Goal: Task Accomplishment & Management: Manage account settings

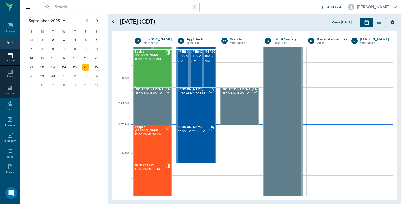
scroll to position [226, 0]
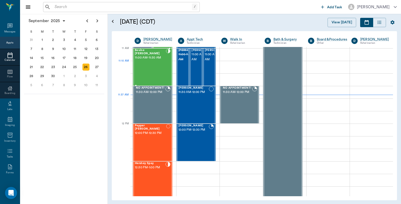
click at [153, 68] on div "Bovine Wilburn 11:00 AM - 11:30 AM" at bounding box center [150, 67] width 31 height 37
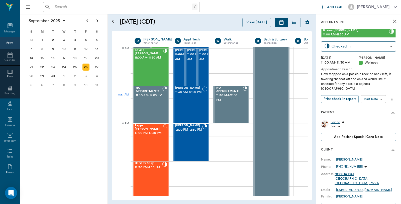
click at [339, 120] on div "Bovine" at bounding box center [336, 122] width 10 height 4
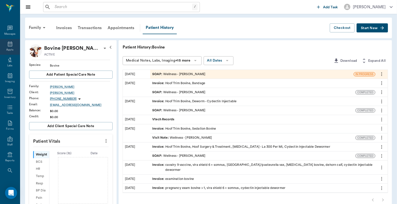
click at [7, 44] on icon at bounding box center [10, 44] width 6 height 6
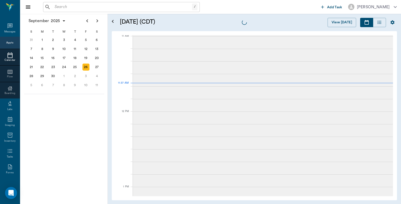
scroll to position [226, 0]
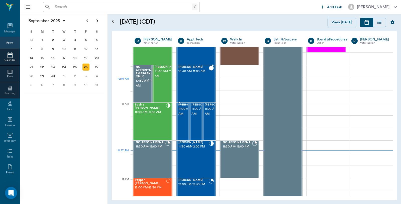
scroll to position [171, 0]
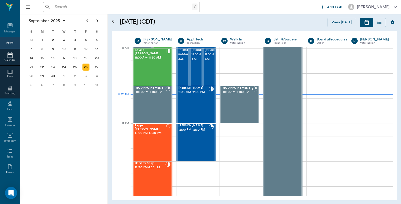
scroll to position [226, 0]
click at [148, 77] on div "Bovine Wilburn 11:00 AM - 11:30 AM" at bounding box center [150, 67] width 31 height 37
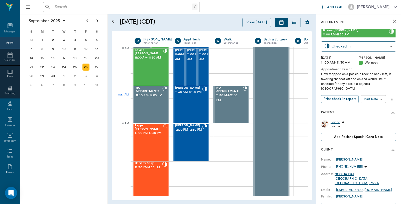
click at [335, 120] on div "Bovine" at bounding box center [336, 122] width 10 height 4
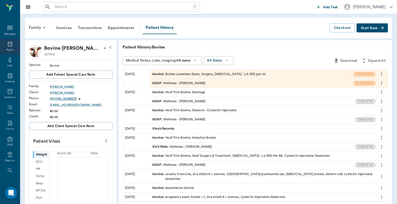
click at [9, 45] on icon at bounding box center [10, 43] width 5 height 5
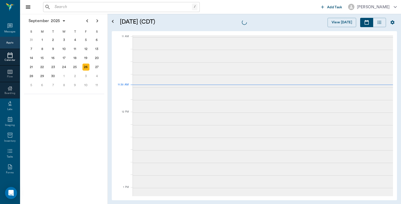
scroll to position [226, 0]
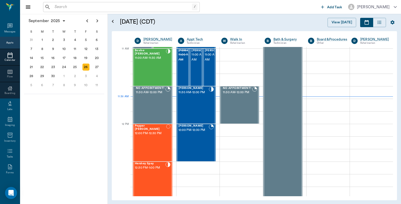
scroll to position [226, 0]
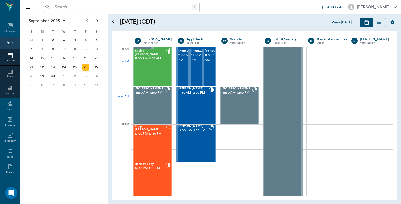
click at [154, 71] on div "[PERSON_NAME] 11:00 AM - 11:30 AM" at bounding box center [150, 67] width 31 height 37
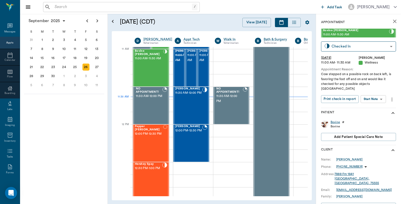
click at [333, 120] on div "Bovine" at bounding box center [336, 122] width 10 height 4
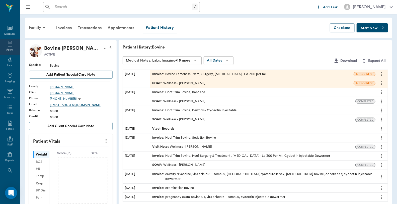
click at [10, 49] on div "Appts" at bounding box center [9, 50] width 7 height 4
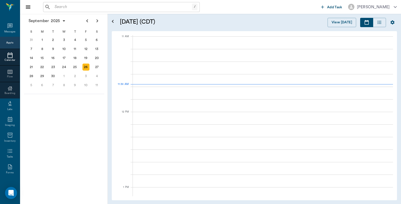
scroll to position [226, 0]
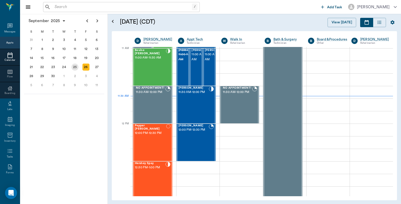
scroll to position [226, 0]
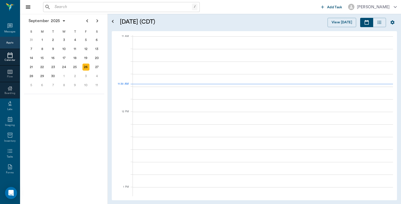
scroll to position [226, 0]
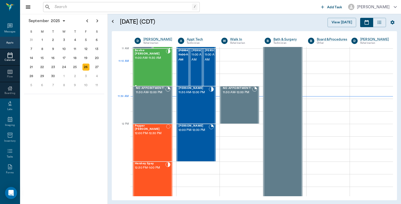
click at [151, 64] on div "Bovine Wilburn 11:00 AM - 11:30 AM" at bounding box center [150, 67] width 31 height 37
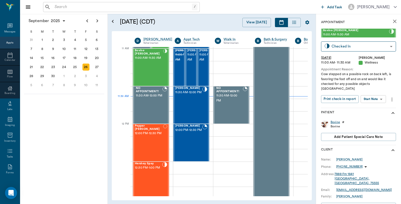
click at [337, 120] on div "Bovine" at bounding box center [336, 122] width 10 height 4
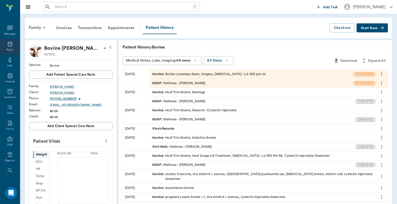
click at [1, 44] on div "Appts" at bounding box center [10, 47] width 20 height 16
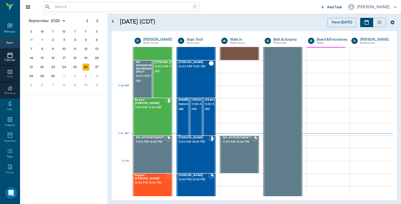
scroll to position [171, 0]
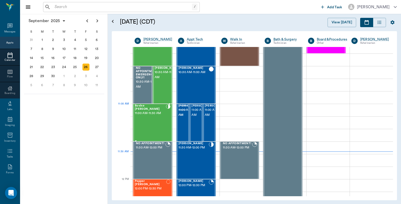
click at [155, 116] on div "Bovine Wilburn 11:00 AM - 11:30 AM" at bounding box center [150, 122] width 31 height 37
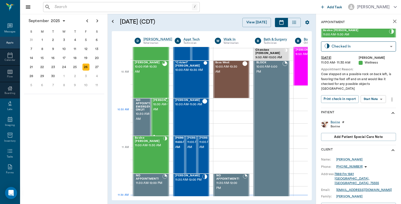
scroll to position [139, 0]
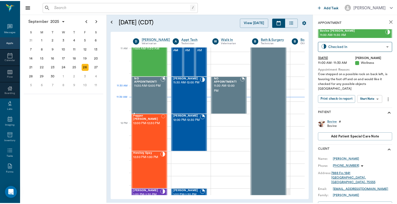
scroll to position [227, 0]
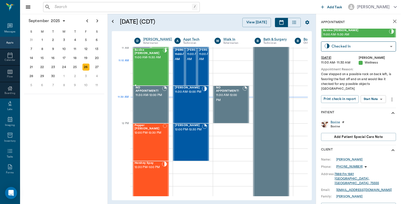
click at [157, 69] on div "[PERSON_NAME] 11:00 AM - 11:30 AM" at bounding box center [149, 66] width 28 height 37
click at [333, 120] on div "Bovine" at bounding box center [336, 122] width 10 height 4
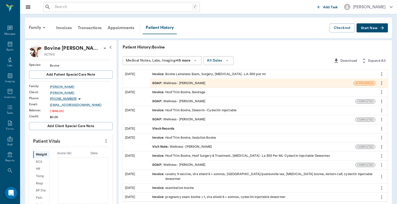
click at [205, 74] on div "Invoice : Bovine Lameness Exam, Surgery, Oxytetracycline - LA-300 per ml" at bounding box center [208, 74] width 113 height 5
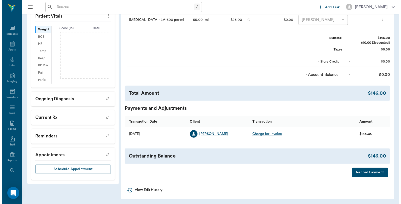
scroll to position [125, 0]
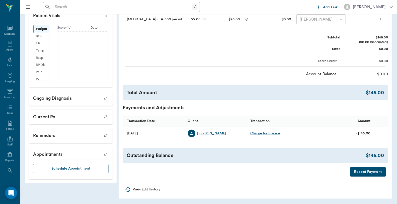
click at [362, 171] on button "Record Payment" at bounding box center [368, 171] width 36 height 9
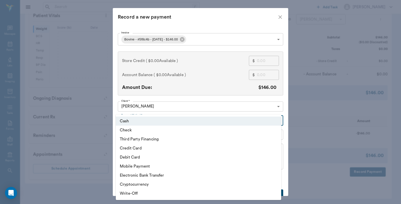
click at [149, 115] on body "/ ​ Add Task Dr. Bert Ellsworth Nectar Messages Appts Labs Imaging Inventory Ta…" at bounding box center [200, 39] width 401 height 329
click at [133, 155] on li "Debit Card" at bounding box center [198, 156] width 165 height 9
type input "DEBIT_CARD"
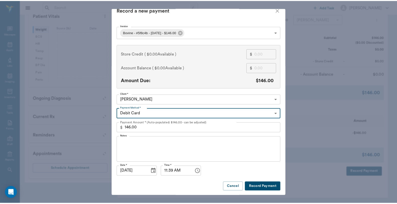
scroll to position [8, 0]
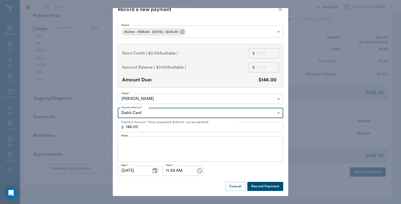
click at [259, 185] on button "Record Payment" at bounding box center [265, 185] width 36 height 9
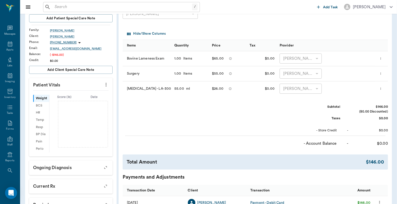
scroll to position [0, 0]
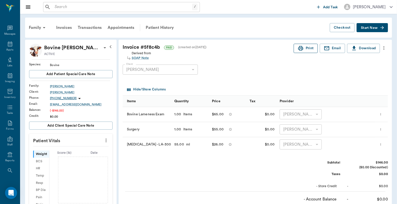
click at [308, 48] on button "Print" at bounding box center [306, 48] width 24 height 9
click at [69, 9] on input "text" at bounding box center [122, 7] width 139 height 7
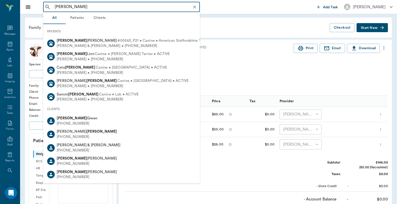
click at [88, 7] on input "Russel Biringham" at bounding box center [126, 7] width 146 height 7
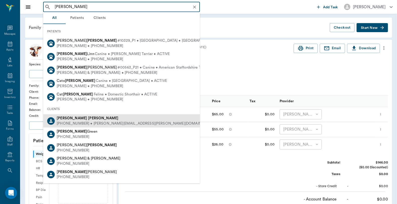
click at [88, 119] on b "Brigham" at bounding box center [103, 118] width 30 height 4
type input "Russel Brigham"
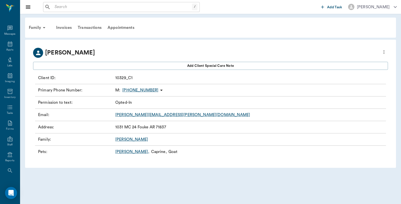
click at [121, 152] on link "Cole ," at bounding box center [132, 151] width 34 height 6
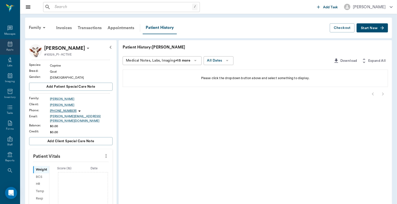
click at [4, 45] on div "Appts" at bounding box center [10, 47] width 20 height 16
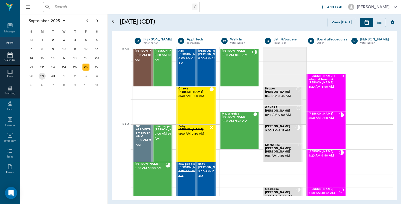
click at [41, 75] on div "29" at bounding box center [42, 75] width 7 height 7
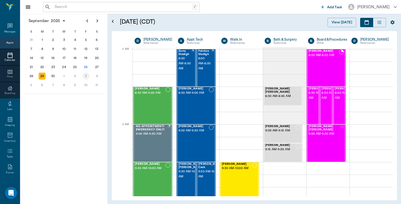
click at [86, 74] on div "3" at bounding box center [85, 75] width 7 height 7
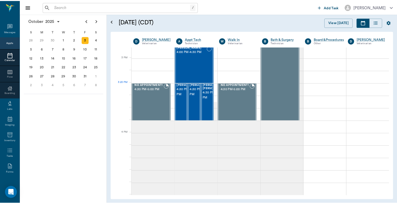
scroll to position [613, 0]
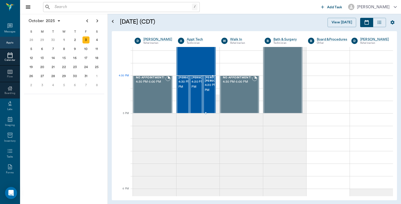
click at [211, 85] on span "4:30 PM - 5:00 PM" at bounding box center [217, 87] width 25 height 10
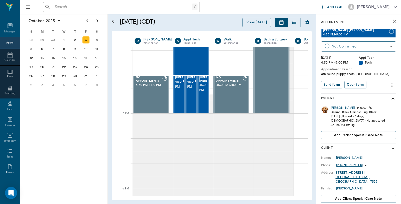
click at [337, 107] on div "Pugsley" at bounding box center [343, 108] width 24 height 4
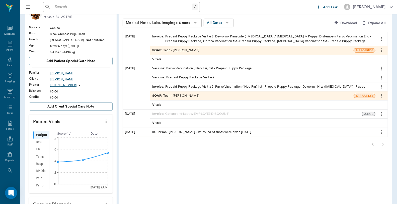
scroll to position [28, 0]
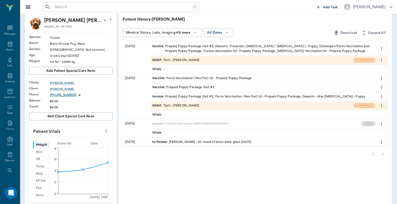
click at [229, 60] on div "SOAP : Tech - Hunter Graves" at bounding box center [251, 60] width 203 height 9
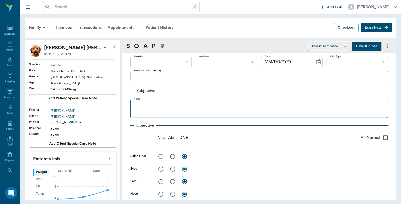
type input "682b670d8bdc6f7f8feef3db"
type input "63ec2f075fda476ae8351a4c"
type input "65d2be4f46e3a538d89b8c1a"
type textarea "3rd round of puppy shots-prepaid Caryn"
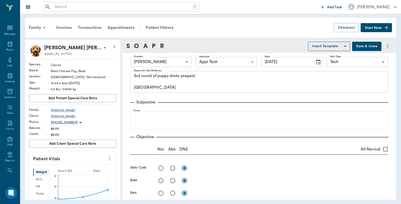
type input "09/19/2025"
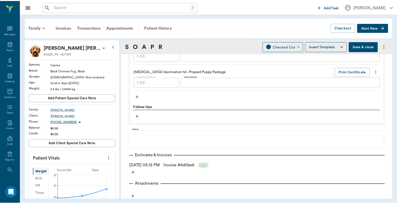
scroll to position [473, 0]
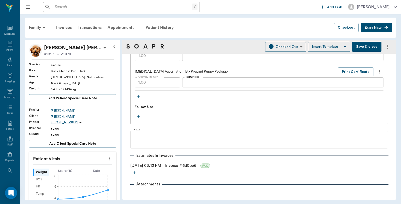
click at [354, 46] on button "Save & close" at bounding box center [366, 47] width 29 height 10
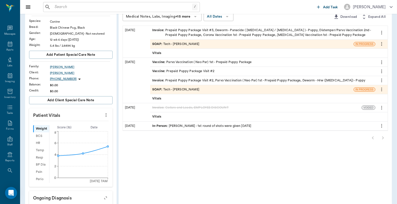
scroll to position [44, 0]
click at [8, 42] on icon at bounding box center [10, 43] width 5 height 5
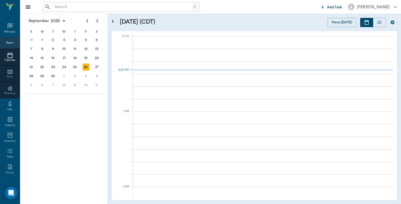
scroll to position [302, 0]
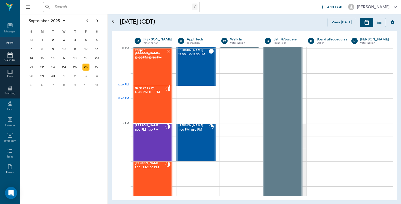
click at [156, 102] on div "Hershey Spay 12:30 PM - 1:00 PM" at bounding box center [150, 104] width 31 height 37
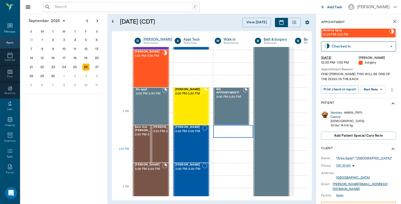
scroll to position [302, 0]
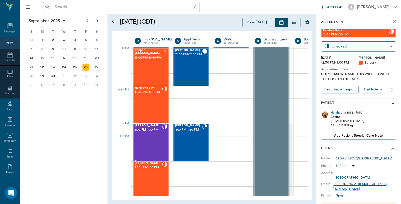
click at [156, 142] on div "Francesca Avalos 1:00 PM - 1:30 PM" at bounding box center [148, 142] width 27 height 37
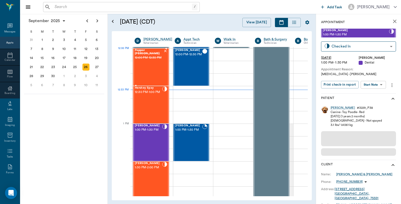
click at [151, 59] on span "12:00 PM - 12:30 PM" at bounding box center [149, 57] width 28 height 5
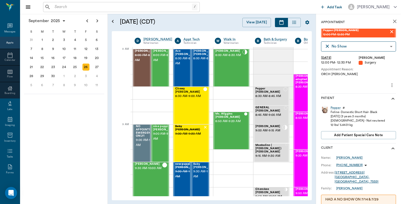
scroll to position [0, 70]
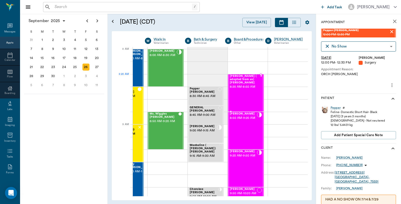
click at [237, 84] on span "8:20 AM - 8:50 AM" at bounding box center [245, 86] width 30 height 5
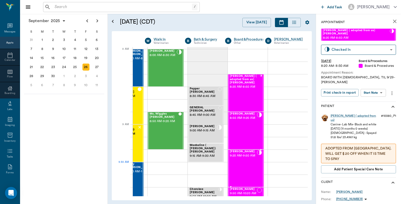
click at [250, 169] on div "Spencer Butera 9:20 AM - 9:50 AM" at bounding box center [243, 168] width 27 height 37
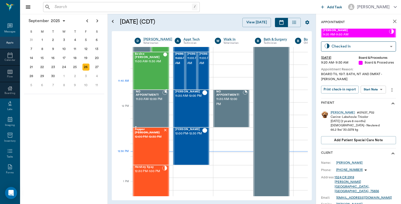
scroll to position [279, 0]
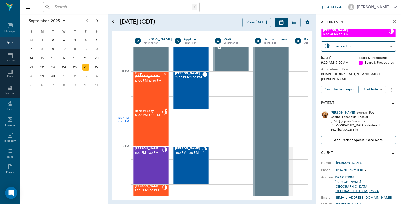
click at [134, 126] on div "Hershey Spay 12:30 PM - 1:00 PM" at bounding box center [151, 127] width 36 height 37
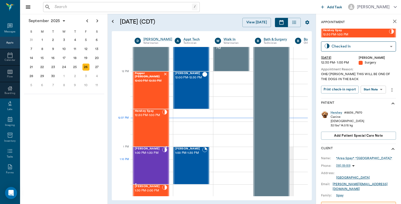
click at [161, 163] on div "Francesca Avalos 1:00 PM - 1:30 PM" at bounding box center [148, 165] width 27 height 37
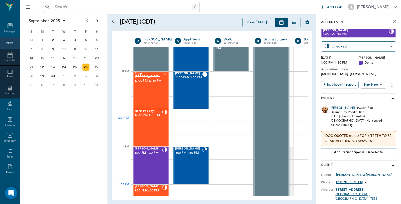
click at [153, 186] on span "[PERSON_NAME]" at bounding box center [148, 186] width 27 height 3
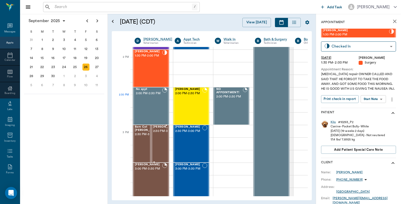
scroll to position [445, 0]
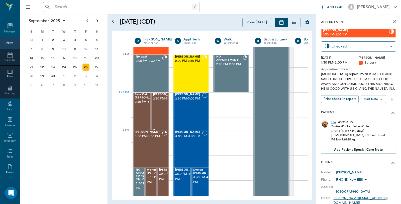
click at [163, 101] on span "2:30 PM - 3:00 PM" at bounding box center [165, 98] width 25 height 5
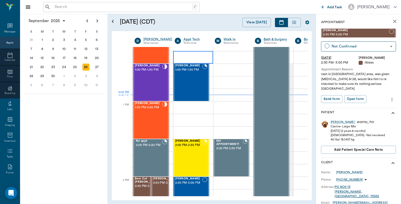
scroll to position [362, 0]
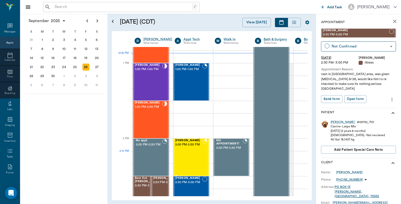
click at [183, 155] on div "Morgana Coleman 2:00 PM - 2:30 PM" at bounding box center [188, 157] width 27 height 37
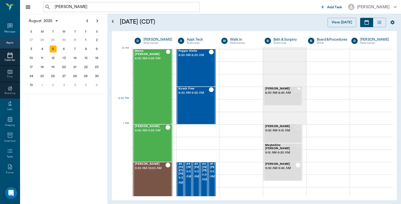
scroll to position [302, 0]
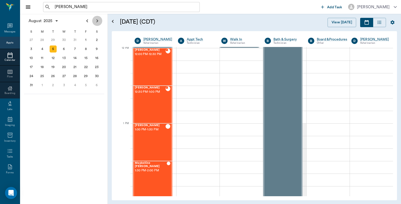
click at [97, 21] on icon "Next page" at bounding box center [98, 20] width 2 height 3
click at [86, 63] on div "26" at bounding box center [85, 66] width 7 height 7
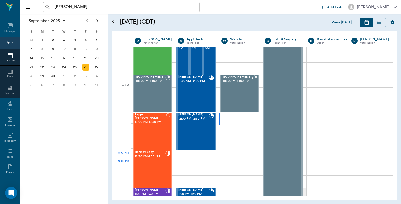
scroll to position [251, 0]
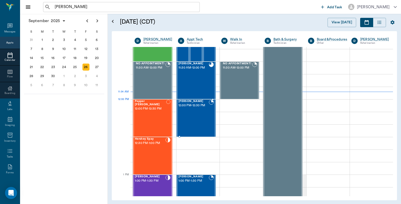
click at [191, 109] on div "[PERSON_NAME] 12:00 PM - 12:30 PM" at bounding box center [193, 118] width 30 height 37
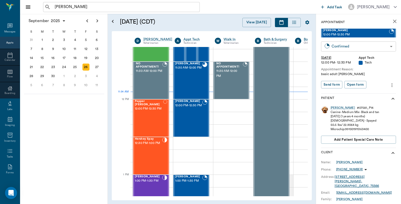
click at [348, 45] on body "[PERSON_NAME] ​ Add Task [PERSON_NAME] Nectar Messages Appts Calendar Flow Boar…" at bounding box center [200, 102] width 401 height 204
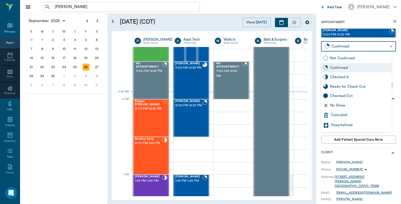
click at [341, 77] on div "Checked In" at bounding box center [360, 77] width 60 height 6
type input "CHECKED_IN"
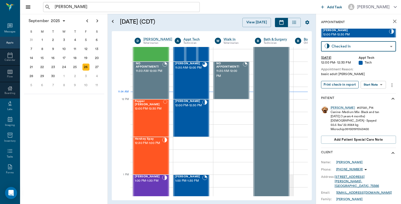
click at [339, 84] on button "Print check-in report" at bounding box center [340, 85] width 38 height 8
click at [187, 70] on span "11:30 AM - 12:00 PM" at bounding box center [188, 67] width 27 height 5
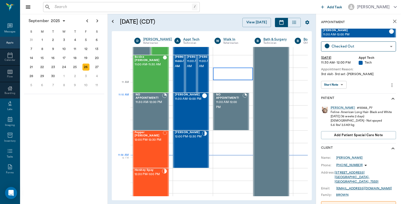
scroll to position [223, 0]
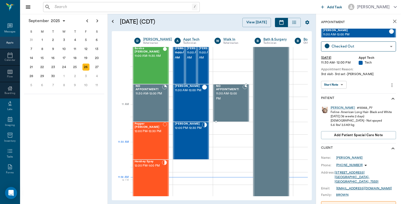
scroll to position [251, 0]
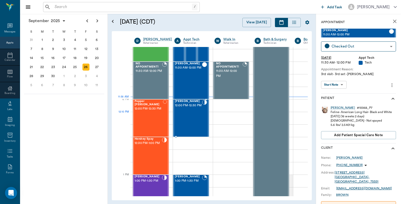
click at [195, 114] on div "Maggie Neff 12:00 PM - 12:30 PM" at bounding box center [188, 118] width 27 height 37
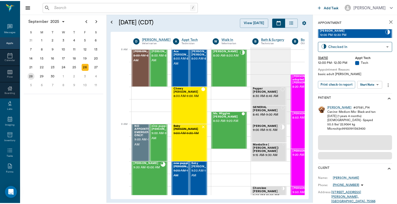
scroll to position [0, 0]
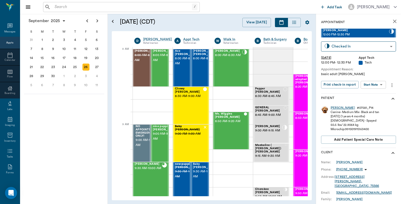
click at [339, 107] on div "Maggie" at bounding box center [343, 108] width 24 height 4
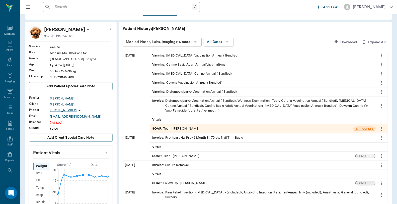
scroll to position [56, 0]
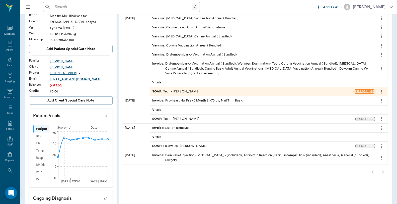
click at [215, 90] on div "SOAP : Tech - Daniel Virnala" at bounding box center [251, 91] width 203 height 9
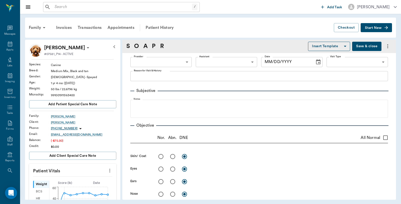
type input "642ef10e332a41444de2bad1"
type input "65d2be4f46e3a538d89b8c1a"
type textarea "basic adult Christy"
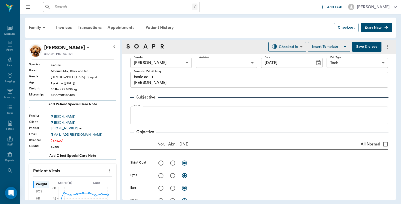
type input "[DATE]"
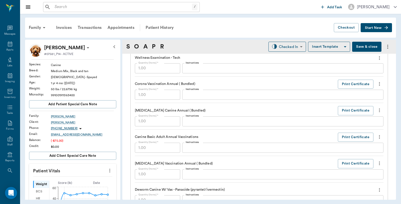
scroll to position [418, 0]
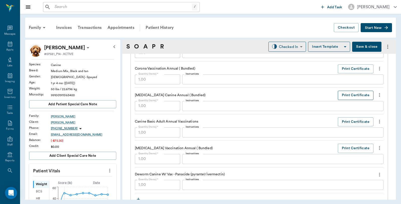
click at [346, 92] on button "Print Certificate" at bounding box center [356, 94] width 36 height 9
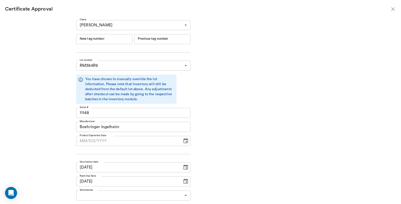
type input "06/19/2026"
type input "241875"
type input "241874"
type input "241875"
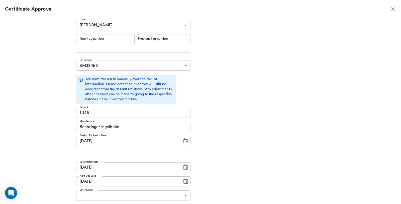
type input "241874"
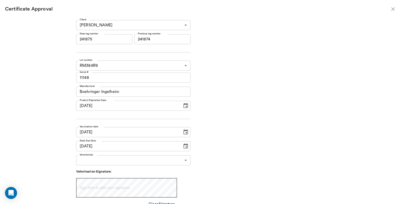
type input "09/18/2025"
type input "09/25/2026"
type input "09/18/2025"
type input "09/25/2026"
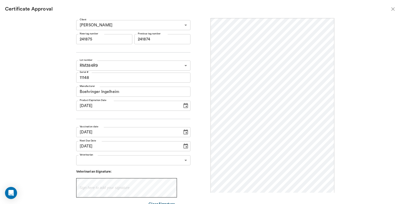
scroll to position [0, 0]
drag, startPoint x: 112, startPoint y: 39, endPoint x: 68, endPoint y: 41, distance: 43.7
click at [68, 41] on div "Client Tametha Neff 63ec2eae52e12b0ba117c252 Client New tag number 241875 New t…" at bounding box center [201, 108] width 268 height 180
type input "254540"
click at [110, 162] on body "/ ​ Add Task Dr. Bert Ellsworth Nectar Messages Appts Labs Imaging Inventory Ta…" at bounding box center [200, 102] width 401 height 204
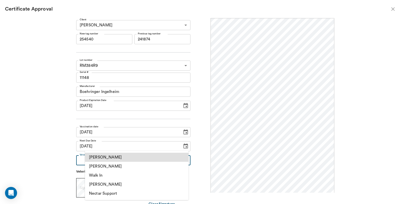
click at [114, 164] on li "[PERSON_NAME]" at bounding box center [137, 165] width 104 height 9
type input "63ec2f075fda476ae8351a4d"
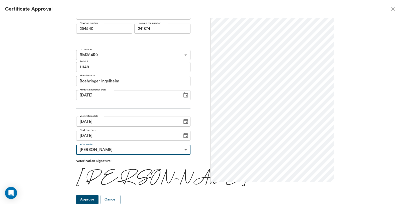
click at [99, 197] on button "Approve" at bounding box center [87, 199] width 22 height 9
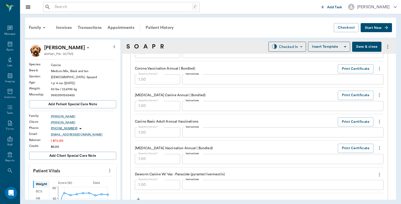
click at [357, 46] on button "Save & close" at bounding box center [366, 47] width 29 height 10
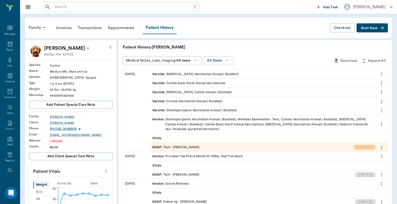
click at [245, 123] on div "Invoice : Distemper/parvo Vaccination Annual ( Bundled), Wellness Examination -…" at bounding box center [262, 124] width 221 height 15
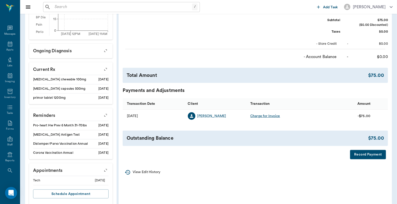
scroll to position [213, 0]
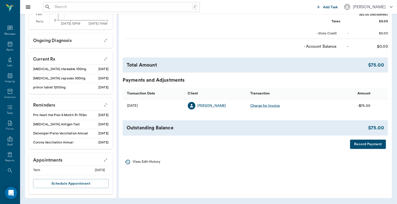
click at [365, 147] on button "Record Payment" at bounding box center [368, 143] width 36 height 9
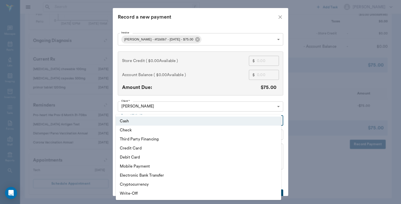
click at [142, 157] on li "Debit Card" at bounding box center [198, 156] width 165 height 9
type input "DEBIT_CARD"
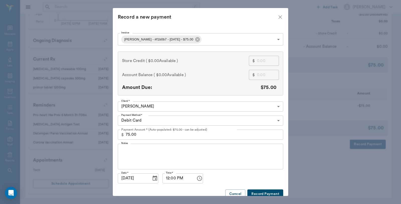
click at [259, 190] on button "Record Payment" at bounding box center [265, 193] width 36 height 9
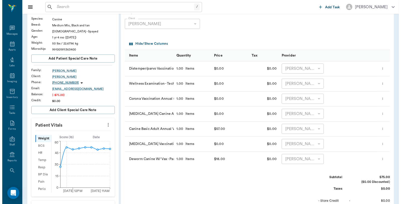
scroll to position [0, 0]
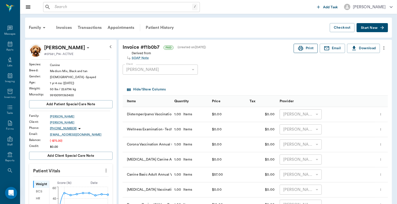
click at [307, 48] on button "Print" at bounding box center [306, 48] width 24 height 9
click at [4, 44] on div "Appts" at bounding box center [10, 47] width 20 height 16
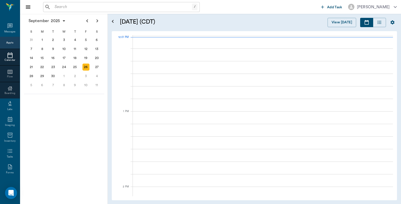
scroll to position [302, 0]
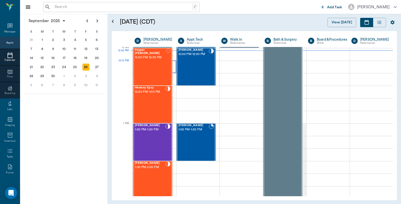
click at [186, 62] on div "Maggie Neff 12:00 PM - 12:30 PM" at bounding box center [193, 66] width 30 height 37
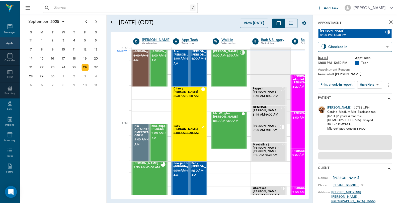
scroll to position [302, 0]
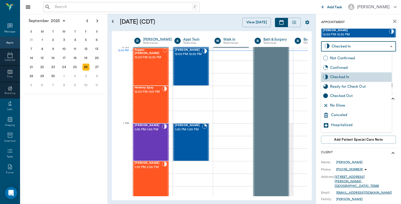
click at [350, 48] on body "/ ​ Add Task Dr. Bert Ellsworth Nectar Messages Appts Calendar Flow Boarding La…" at bounding box center [200, 102] width 401 height 204
click at [342, 87] on div "Ready for Check Out" at bounding box center [360, 87] width 60 height 6
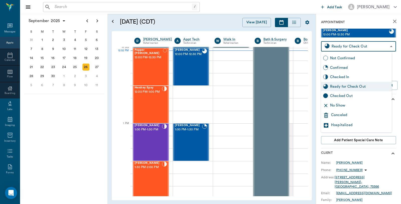
click at [349, 46] on body "/ ​ Add Task Dr. Bert Ellsworth Nectar Messages Appts Calendar Flow Boarding La…" at bounding box center [200, 102] width 401 height 204
click at [340, 94] on div "Checked Out" at bounding box center [360, 96] width 60 height 6
type input "CHECKED_OUT"
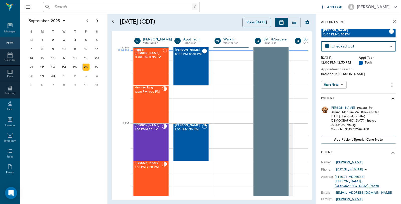
click at [96, 11] on div "/ ​" at bounding box center [121, 7] width 157 height 10
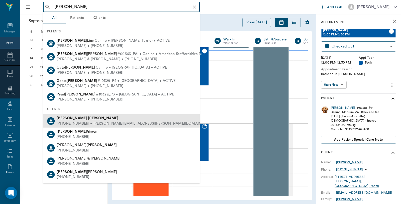
click at [89, 117] on div "Russell Brigham" at bounding box center [136, 118] width 159 height 5
type input "Russel Brigham"
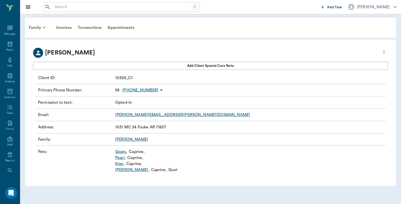
click at [122, 150] on link "Goats ," at bounding box center [121, 151] width 12 height 6
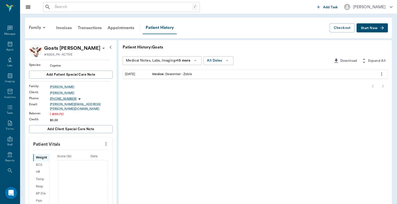
click at [197, 72] on div "Invoice : Dewormer - Zolvix" at bounding box center [262, 74] width 225 height 9
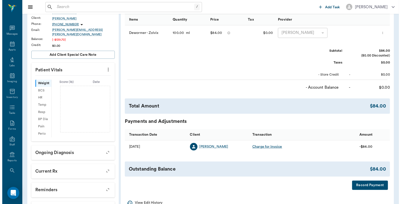
scroll to position [83, 0]
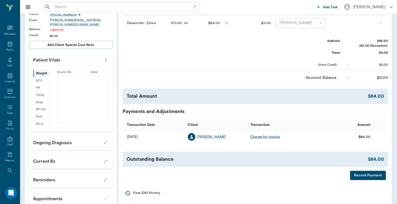
click at [359, 176] on button "Record Payment" at bounding box center [368, 174] width 36 height 9
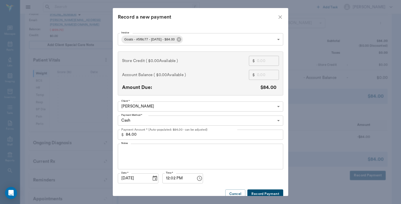
click at [166, 120] on body "/ ​ Add Task Dr. Bert Ellsworth Nectar Messages Appts Labs Imaging Inventory Ta…" at bounding box center [200, 75] width 401 height 317
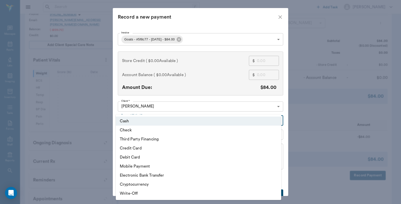
click at [143, 157] on li "Debit Card" at bounding box center [198, 156] width 165 height 9
type input "DEBIT_CARD"
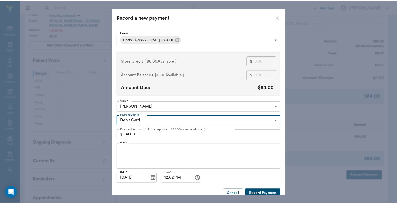
scroll to position [8, 0]
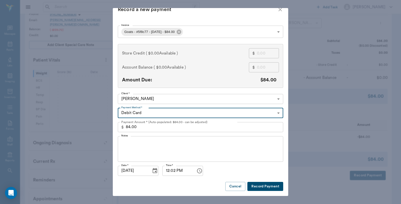
click at [261, 181] on div "Invoice Goats - #5f8c77 - 9/26/2025 - $84.00 68d6c4cbfd7ed29a425f8c77 Invoice S…" at bounding box center [200, 107] width 165 height 167
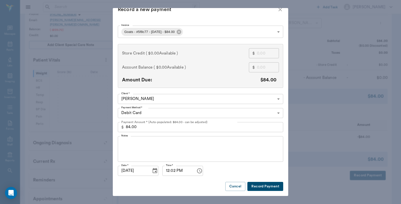
click at [261, 183] on button "Record Payment" at bounding box center [265, 185] width 36 height 9
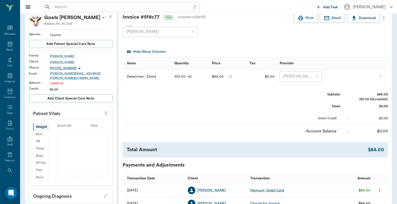
scroll to position [0, 0]
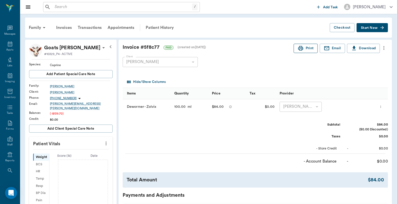
click at [306, 50] on button "Print" at bounding box center [306, 48] width 24 height 9
click at [92, 26] on div "Transactions" at bounding box center [90, 28] width 30 height 12
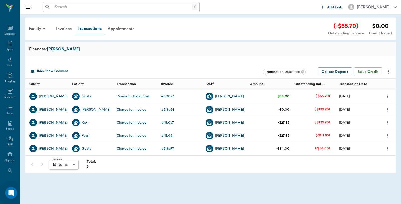
click at [84, 98] on div "Goats" at bounding box center [87, 96] width 10 height 5
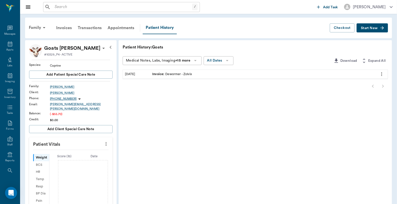
click at [170, 73] on div "Invoice : Dewormer - Zolvix" at bounding box center [172, 74] width 40 height 5
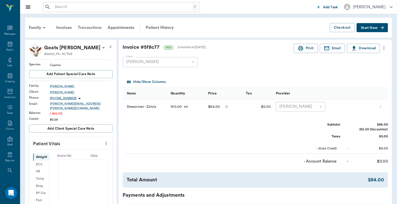
click at [95, 28] on div "Transactions" at bounding box center [90, 28] width 30 height 12
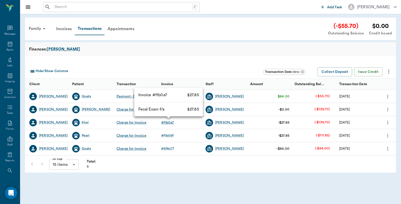
click at [169, 123] on div "# f1b0a7" at bounding box center [167, 122] width 13 height 5
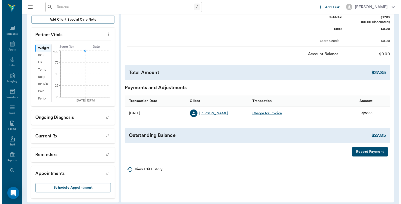
scroll to position [116, 0]
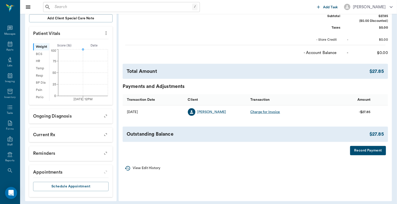
click at [358, 150] on button "Record Payment" at bounding box center [368, 150] width 36 height 9
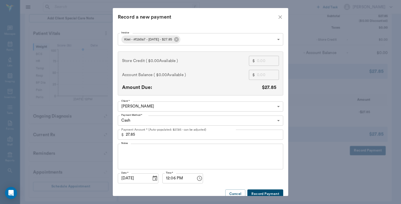
click at [195, 39] on body "/ ​ Add Task [PERSON_NAME] Nectar Messages Appts Labs Imaging Inventory Tasks F…" at bounding box center [200, 45] width 401 height 323
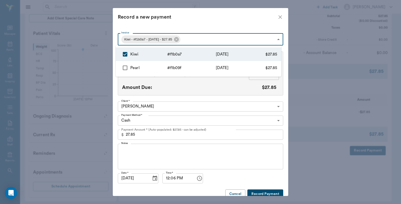
click at [126, 68] on input "checkbox" at bounding box center [125, 67] width 11 height 11
checkbox input "true"
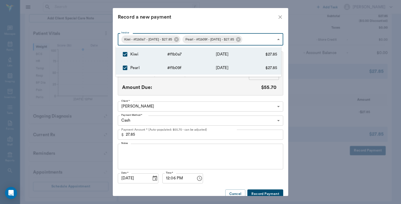
type input "68d6c60f2749799303f1b0a7,68d6c5c32749799303f1b09f"
type input "55.70"
click at [220, 18] on div at bounding box center [200, 102] width 401 height 204
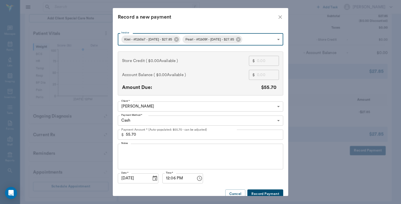
click at [161, 119] on body "/ ​ Add Task Dr. Bert Ellsworth Nectar Messages Appts Labs Imaging Inventory Ta…" at bounding box center [200, 45] width 401 height 323
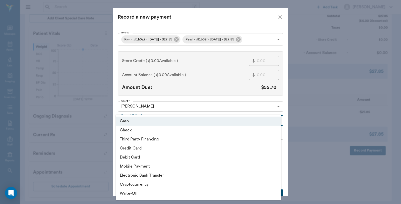
click at [139, 158] on li "Debit Card" at bounding box center [198, 156] width 165 height 9
type input "DEBIT_CARD"
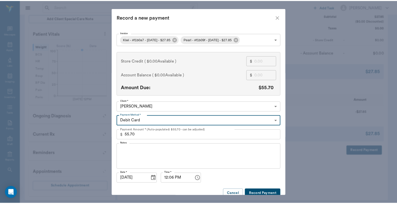
scroll to position [8, 0]
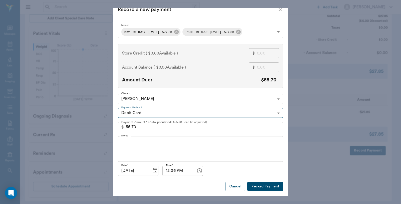
click at [263, 182] on button "Record Payment" at bounding box center [265, 185] width 36 height 9
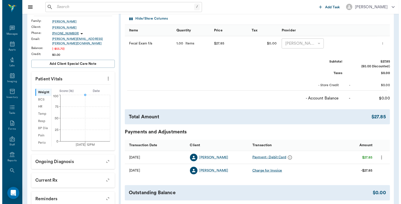
scroll to position [0, 0]
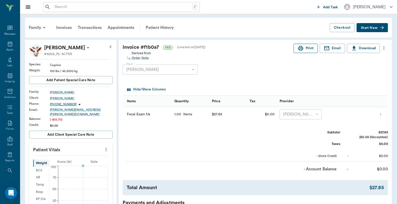
click at [300, 51] on icon "button" at bounding box center [301, 48] width 6 height 6
click at [98, 27] on div "Transactions" at bounding box center [90, 28] width 30 height 12
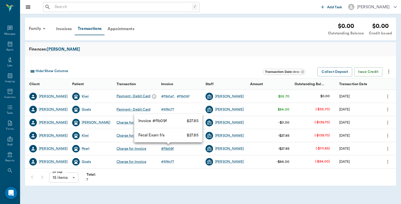
click at [169, 147] on div "# f1b09f" at bounding box center [167, 148] width 13 height 5
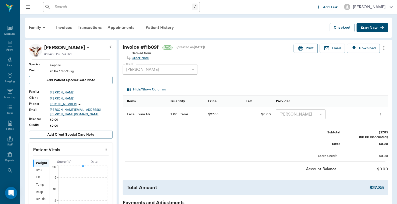
click at [302, 48] on circle "button" at bounding box center [302, 48] width 1 height 1
click at [8, 46] on icon at bounding box center [10, 44] width 6 height 6
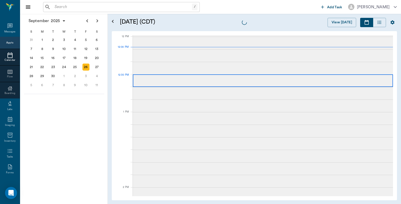
scroll to position [301, 0]
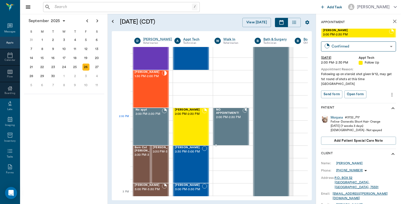
scroll to position [413, 0]
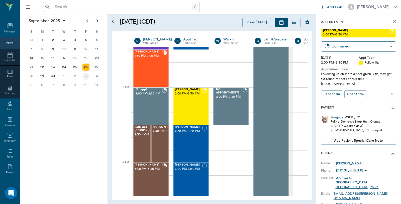
click at [84, 73] on div "3" at bounding box center [85, 75] width 7 height 7
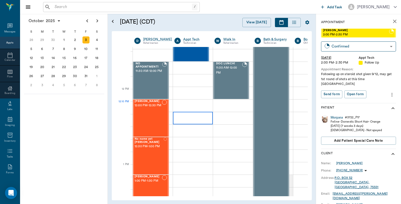
scroll to position [306, 0]
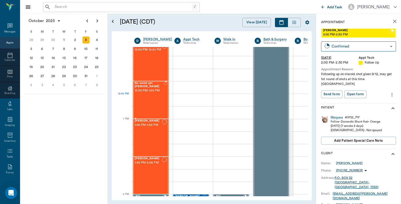
click at [156, 94] on div "No name yet [PERSON_NAME] 12:30 PM - 1:00 PM" at bounding box center [149, 99] width 29 height 37
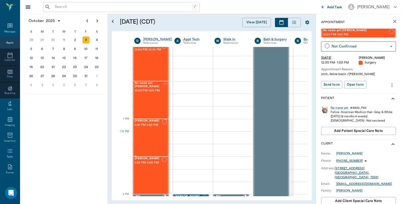
click at [142, 136] on div "[PERSON_NAME] 1:00 PM - 1:30 PM" at bounding box center [148, 137] width 27 height 37
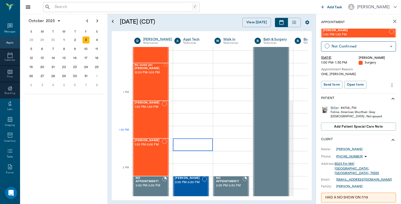
scroll to position [334, 0]
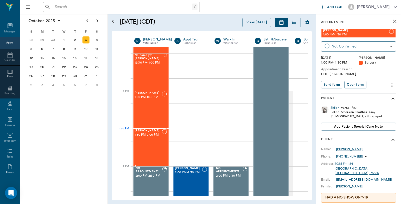
click at [138, 129] on span "[PERSON_NAME]" at bounding box center [148, 130] width 27 height 3
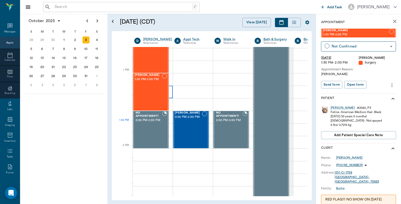
scroll to position [390, 0]
click at [191, 118] on span "2:00 PM - 2:30 PM" at bounding box center [188, 116] width 27 height 5
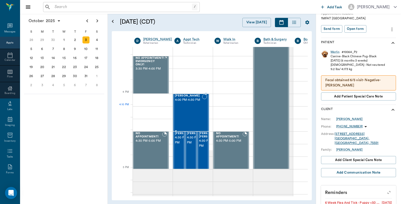
scroll to position [585, 0]
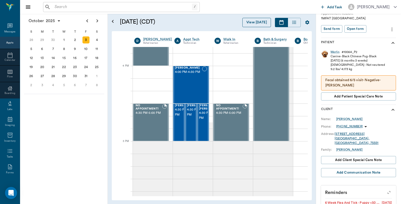
click at [265, 20] on button "View [DATE]" at bounding box center [256, 22] width 29 height 9
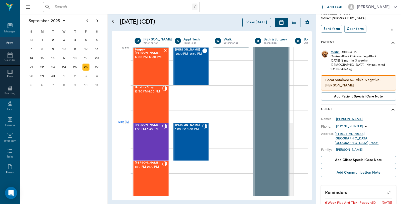
scroll to position [302, 0]
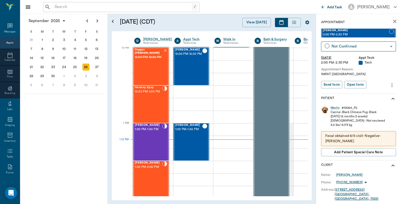
scroll to position [302, 0]
click at [392, 20] on icon "close" at bounding box center [395, 21] width 6 height 6
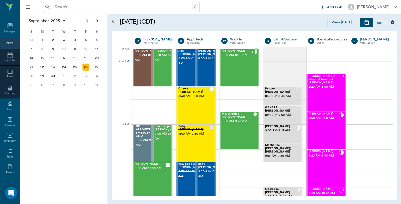
click at [242, 71] on div "[PERSON_NAME] 8:00 AM - 8:30 AM" at bounding box center [237, 67] width 30 height 37
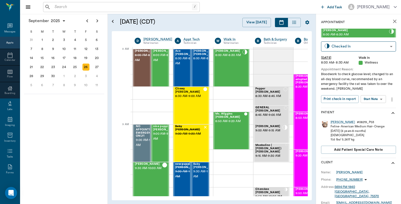
click at [335, 124] on div "Feline - American Medium Hair - Orange" at bounding box center [358, 126] width 54 height 4
click at [334, 122] on div "[PERSON_NAME]" at bounding box center [343, 122] width 24 height 4
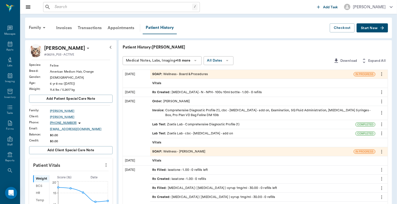
click at [180, 75] on div "SOAP : Wellness - Board &Procedures" at bounding box center [180, 74] width 56 height 5
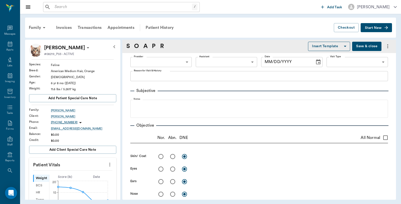
type input "63ec2f075fda476ae8351a51"
type input "65d2be4f46e3a538d89b8c14"
type textarea "Bloodwork to check glucose level; changed to an all-day blood curve, recommende…"
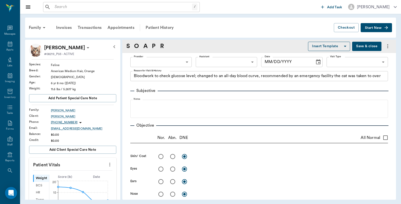
type input "[DATE]"
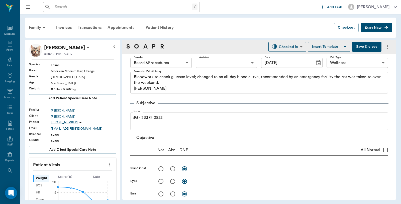
click at [360, 49] on button "Save & close" at bounding box center [366, 47] width 29 height 10
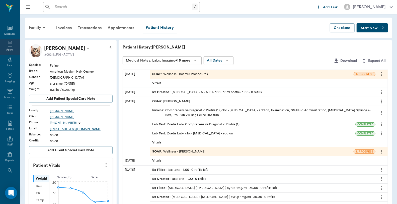
click at [9, 42] on icon at bounding box center [10, 43] width 5 height 5
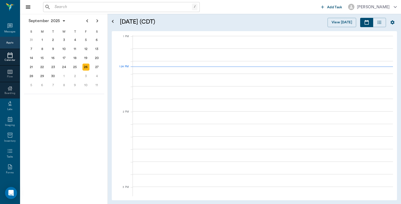
scroll to position [377, 0]
